Goal: Task Accomplishment & Management: Complete application form

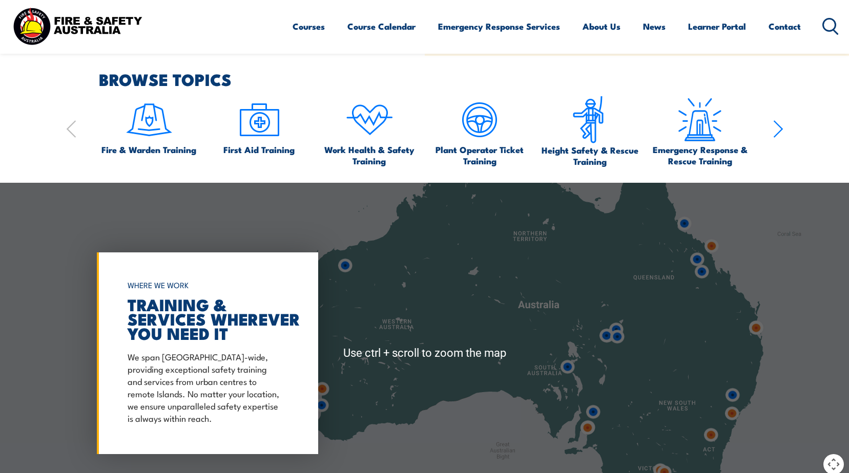
scroll to position [768, 0]
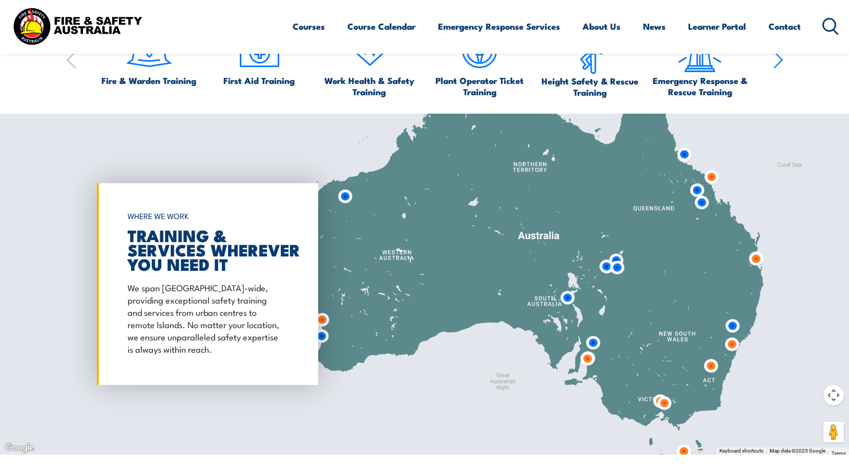
click at [322, 333] on img at bounding box center [321, 336] width 27 height 27
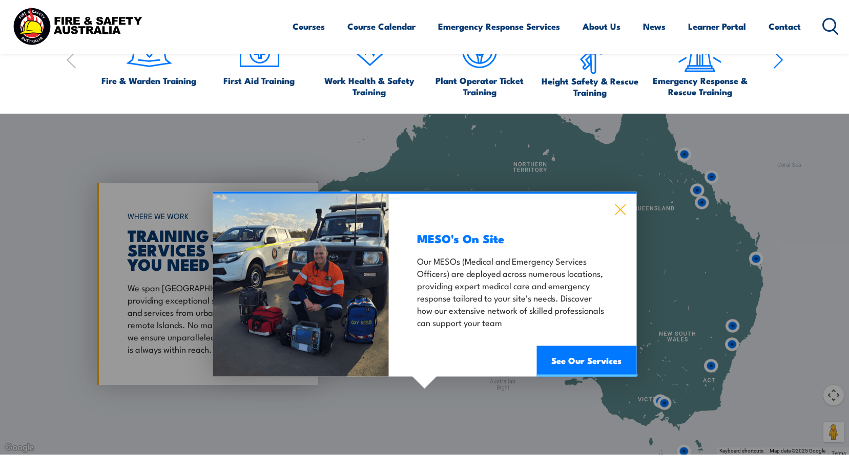
click at [617, 207] on icon at bounding box center [619, 209] width 11 height 11
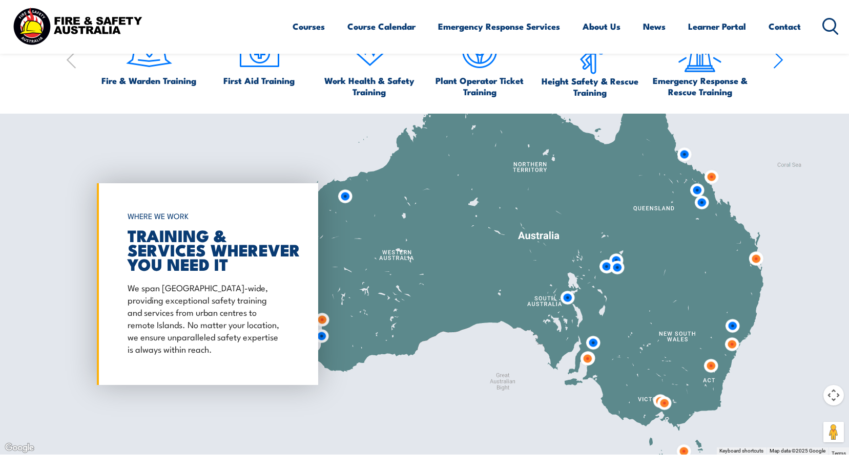
click at [321, 319] on img at bounding box center [321, 319] width 27 height 27
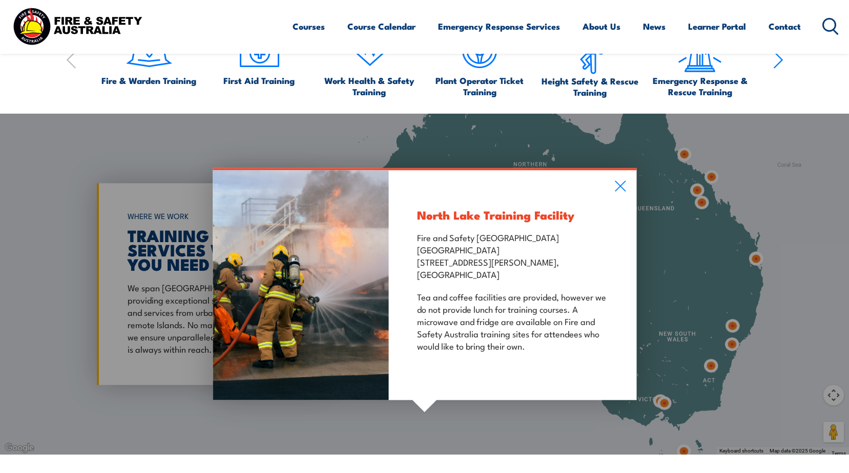
click at [613, 187] on div "North Lake Training Facility Fire and Safety Australia WHS Centre 128 Farringto…" at bounding box center [512, 285] width 247 height 230
click at [620, 184] on icon at bounding box center [620, 185] width 12 height 11
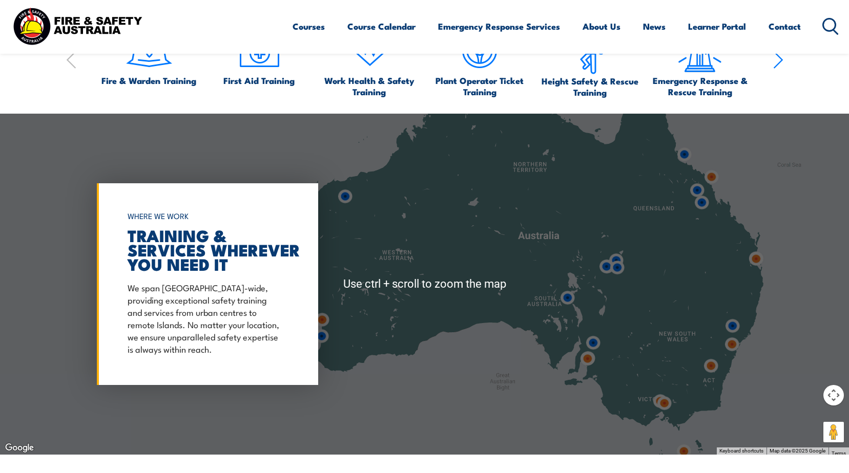
scroll to position [717, 0]
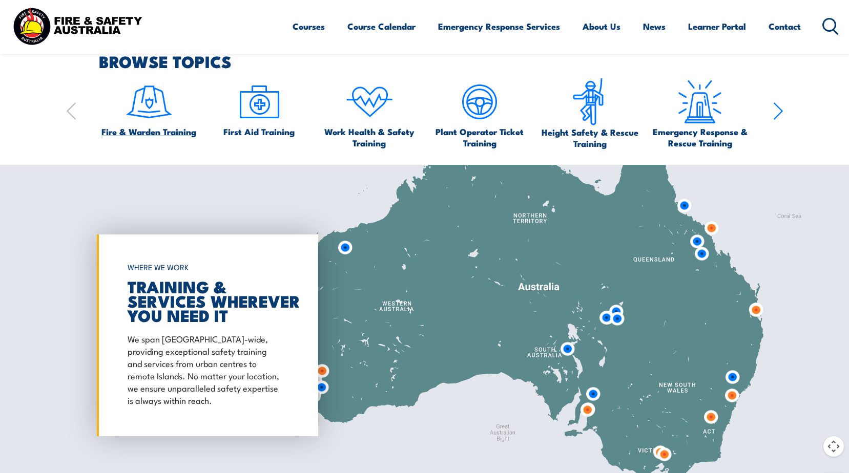
click at [147, 132] on span "Fire & Warden Training" at bounding box center [148, 131] width 95 height 11
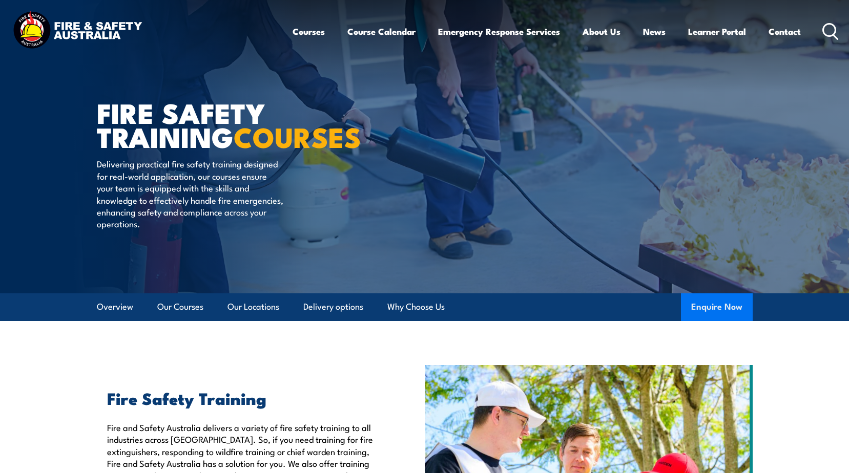
click at [713, 307] on button "Enquire Now" at bounding box center [717, 307] width 72 height 28
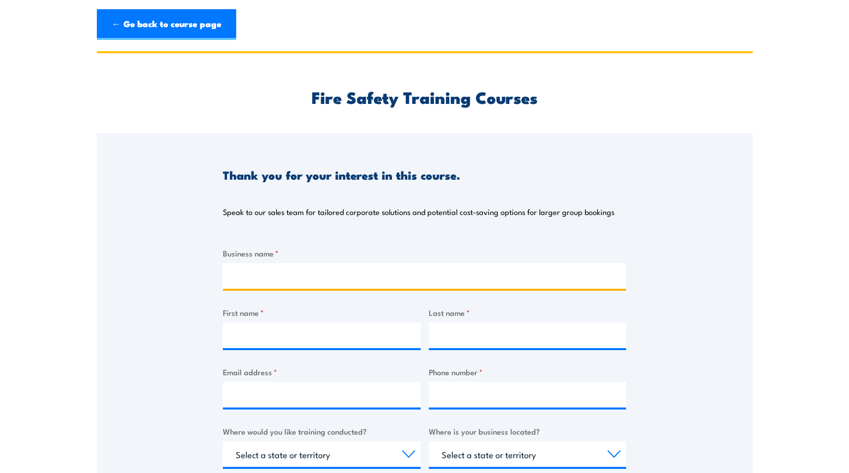
click at [257, 278] on input "Business name *" at bounding box center [424, 276] width 403 height 26
type input "AirNorth"
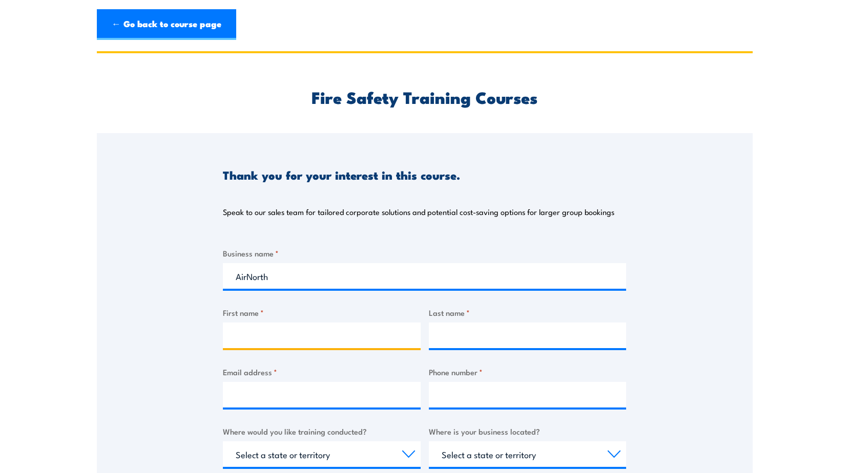
type input "Katherine"
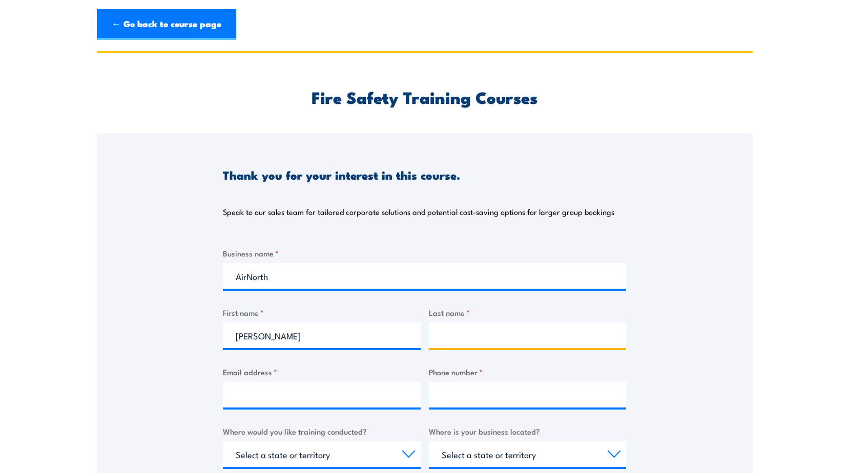
type input "Paquin"
type input "kate.paquin@airnorth.com.au"
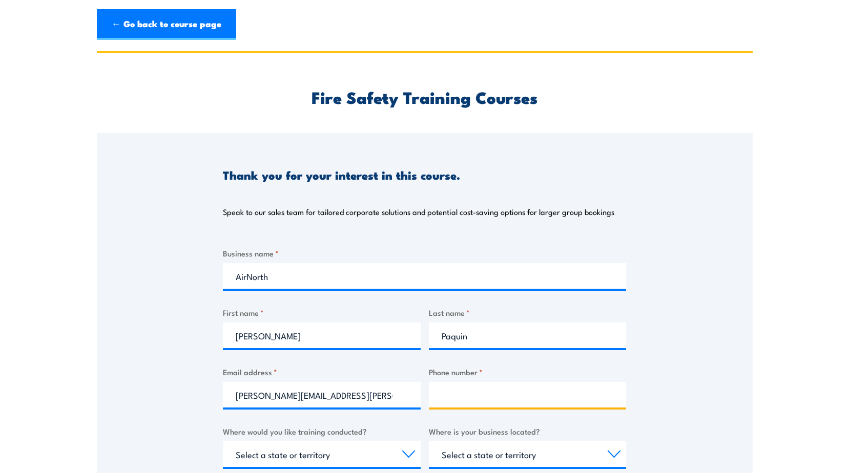
type input "0434087413"
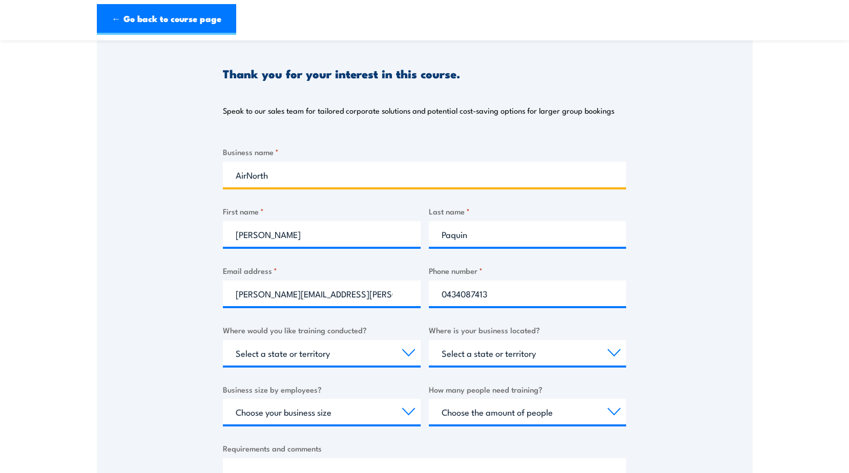
scroll to position [102, 0]
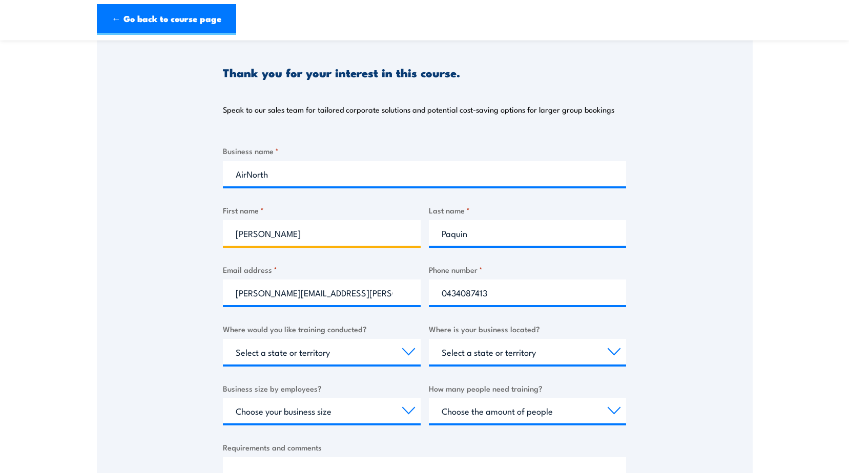
drag, startPoint x: 288, startPoint y: 240, endPoint x: 248, endPoint y: 237, distance: 40.1
click at [248, 237] on input "Katherine" at bounding box center [322, 233] width 198 height 26
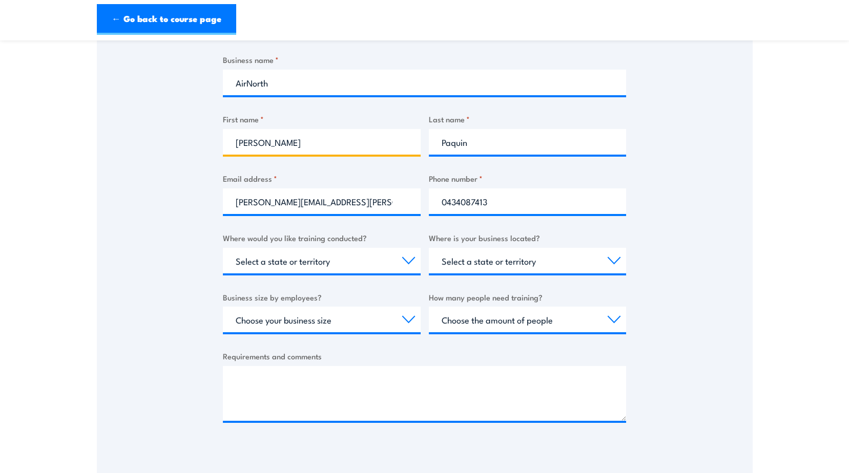
scroll to position [205, 0]
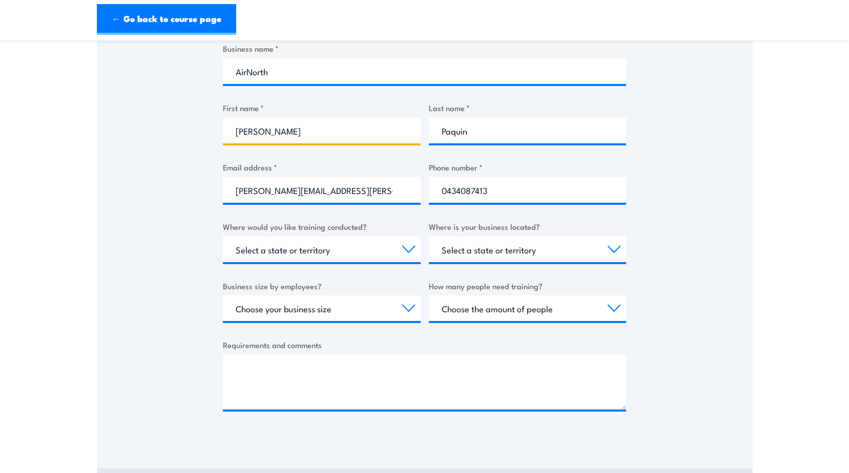
type input "Kate"
click at [395, 252] on select "Select a state or territory Nationally - multiple locations QLD NSW VIC SA ACT …" at bounding box center [322, 250] width 198 height 26
select select "WA"
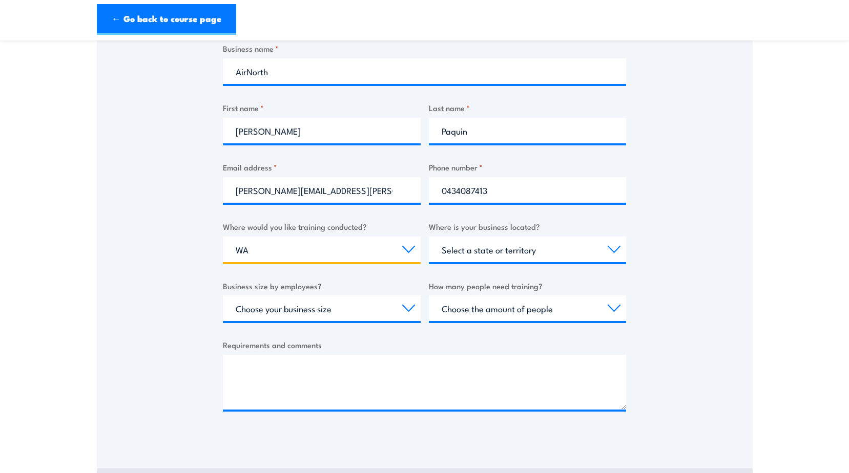
click at [223, 237] on select "Select a state or territory Nationally - multiple locations QLD NSW VIC SA ACT …" at bounding box center [322, 250] width 198 height 26
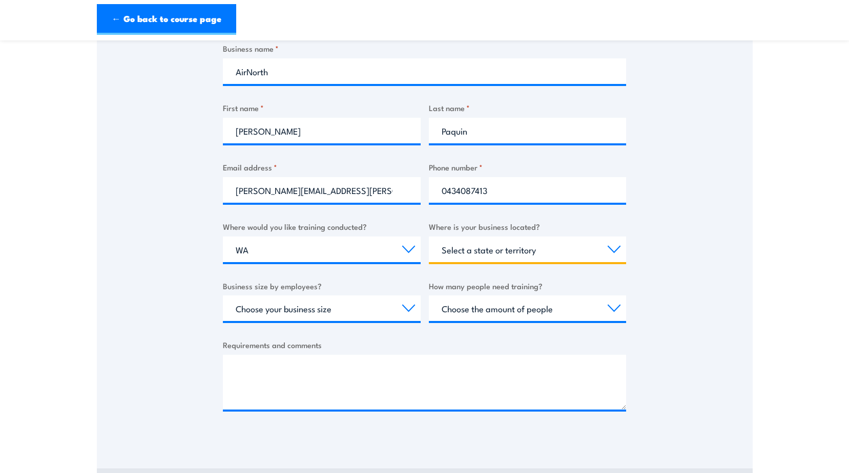
click at [561, 249] on select "Select a state or territory QLD NSW VIC SA ACT WA TAS NT" at bounding box center [528, 250] width 198 height 26
select select "WA"
click at [429, 237] on select "Select a state or territory QLD NSW VIC SA ACT WA TAS NT" at bounding box center [528, 250] width 198 height 26
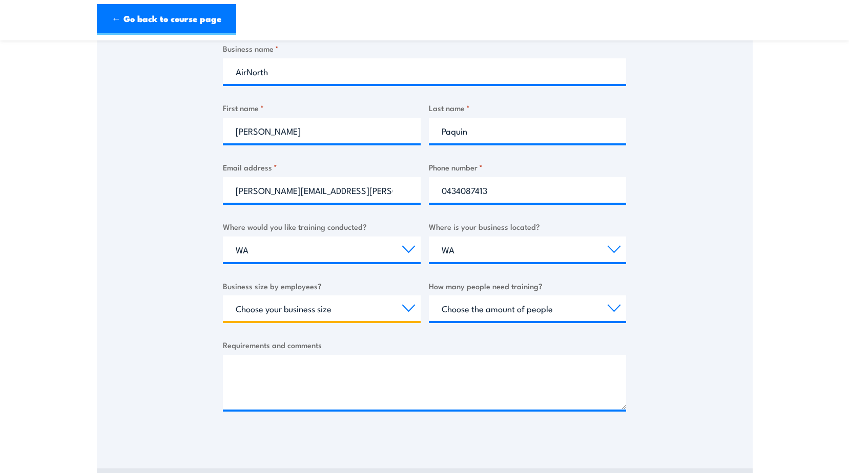
click at [401, 315] on select "Choose your business size 1 to 19 20 to 199 200+" at bounding box center [322, 308] width 198 height 26
select select "20 to 199"
click at [223, 295] on select "Choose your business size 1 to 19 20 to 199 200+" at bounding box center [322, 308] width 198 height 26
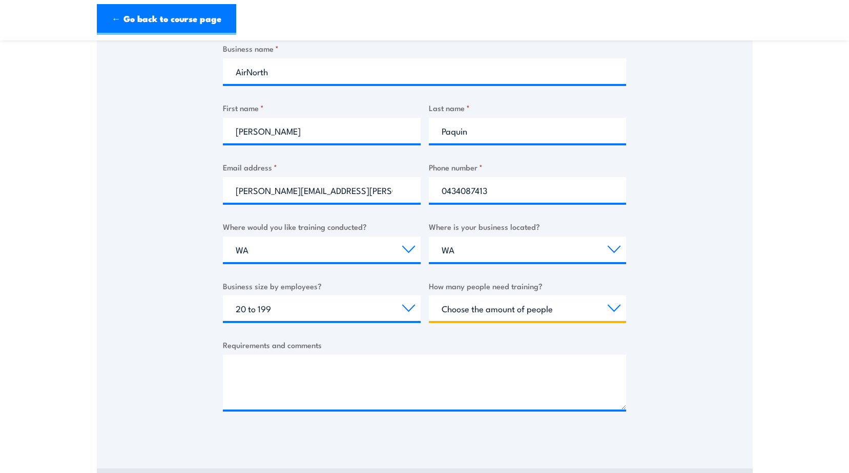
click at [481, 315] on select "Choose the amount of people 1 to 4 5 to 19 20+" at bounding box center [528, 308] width 198 height 26
select select "1 to 4"
click at [429, 295] on select "Choose the amount of people 1 to 4 5 to 19 20+" at bounding box center [528, 308] width 198 height 26
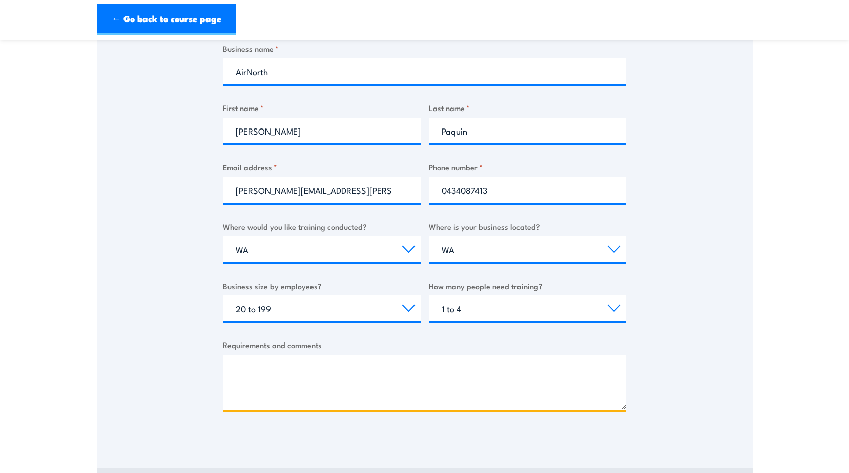
click at [369, 367] on textarea "Requirements and comments" at bounding box center [424, 382] width 403 height 55
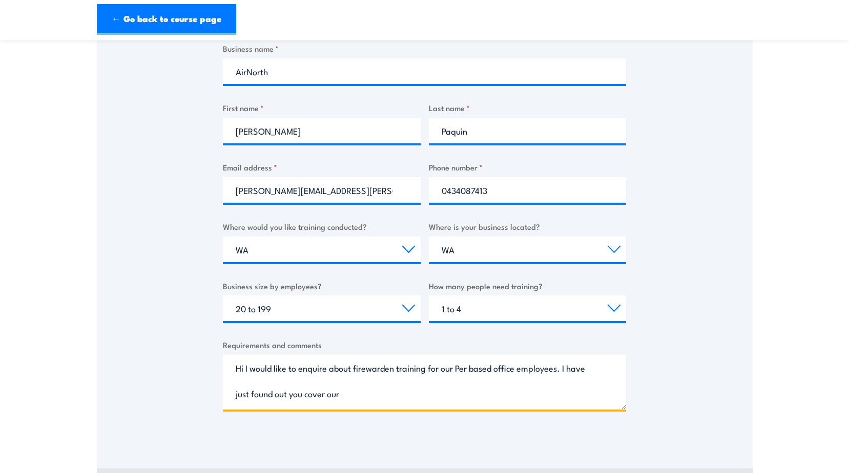
drag, startPoint x: 370, startPoint y: 375, endPoint x: 375, endPoint y: 373, distance: 5.5
click at [353, 394] on textarea "Hi I would like to enquire about fire warden training for our Per based office …" at bounding box center [424, 382] width 403 height 55
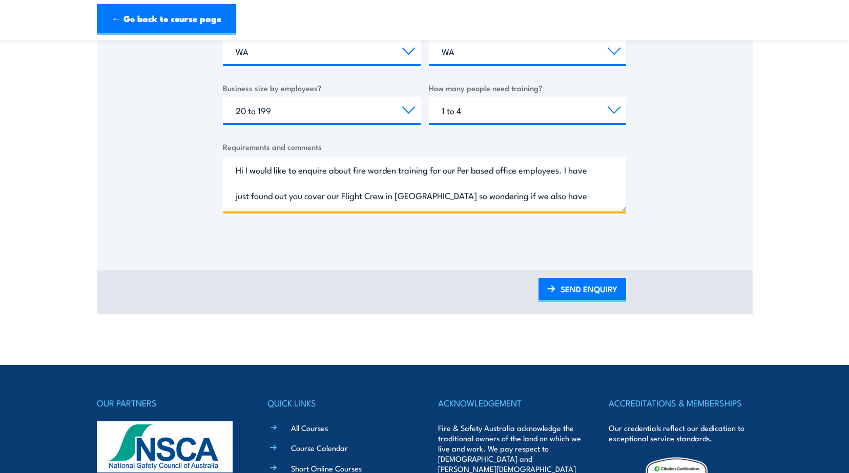
scroll to position [461, 0]
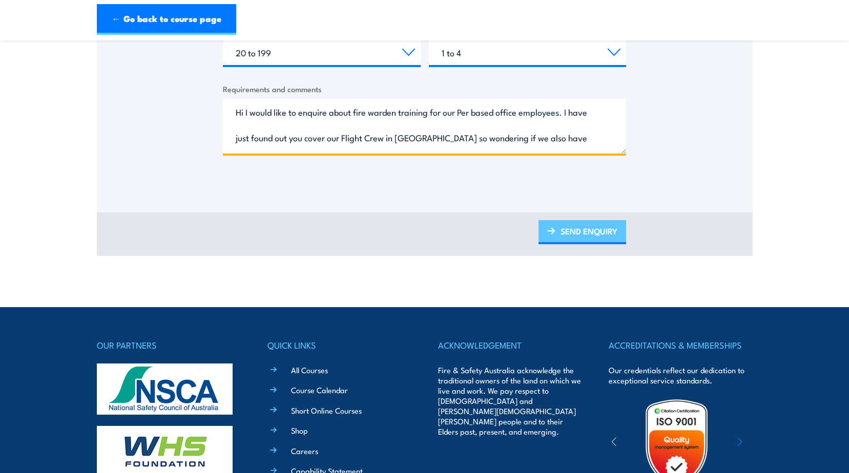
type textarea "Hi I would like to enquire about fire warden training for our Per based office …"
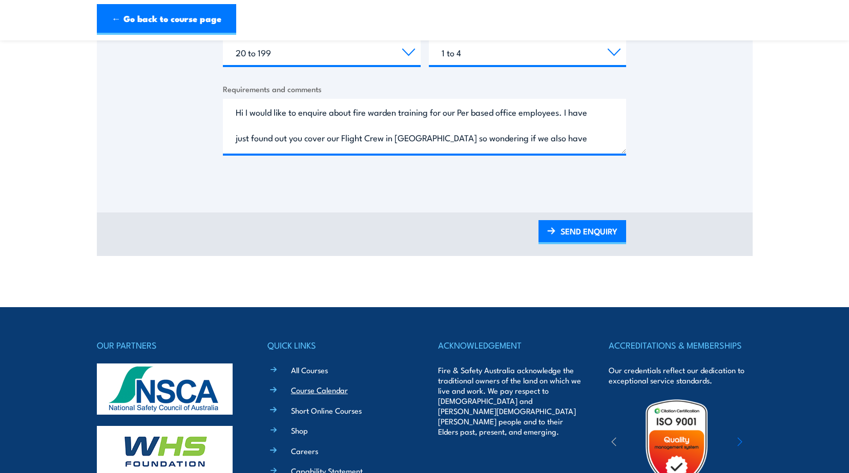
click at [322, 391] on link "Course Calendar" at bounding box center [319, 390] width 57 height 11
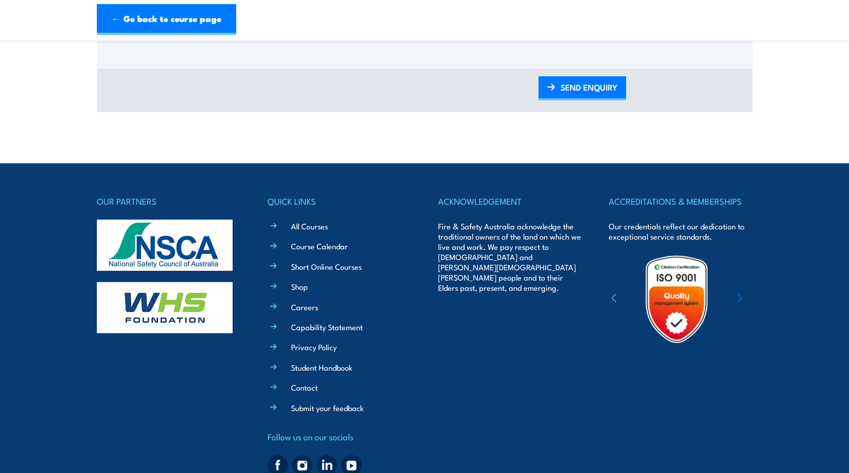
scroll to position [614, 0]
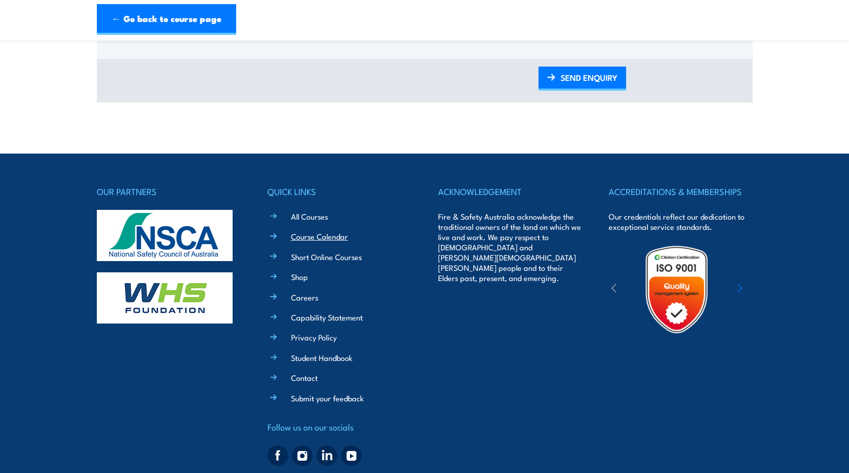
click at [316, 235] on link "Course Calendar" at bounding box center [319, 236] width 57 height 11
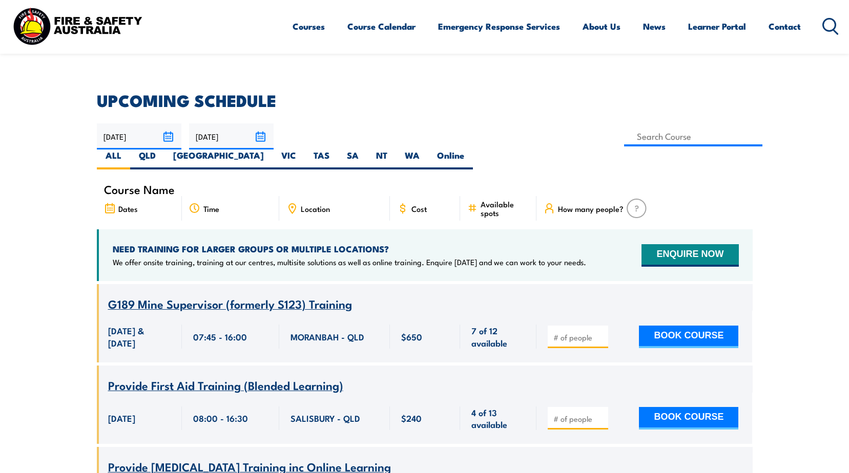
scroll to position [256, 0]
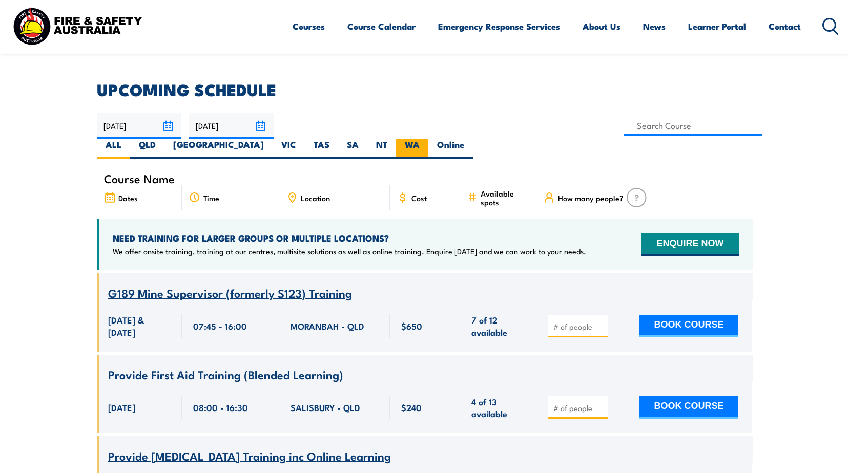
click at [428, 139] on label "WA" at bounding box center [412, 149] width 32 height 20
click at [426, 139] on input "WA" at bounding box center [422, 142] width 7 height 7
radio input "true"
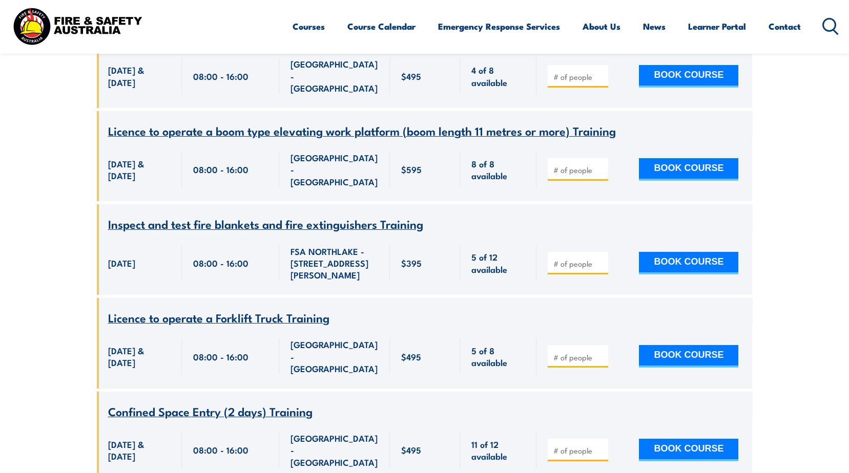
scroll to position [307, 0]
